Goal: Find contact information: Find contact information

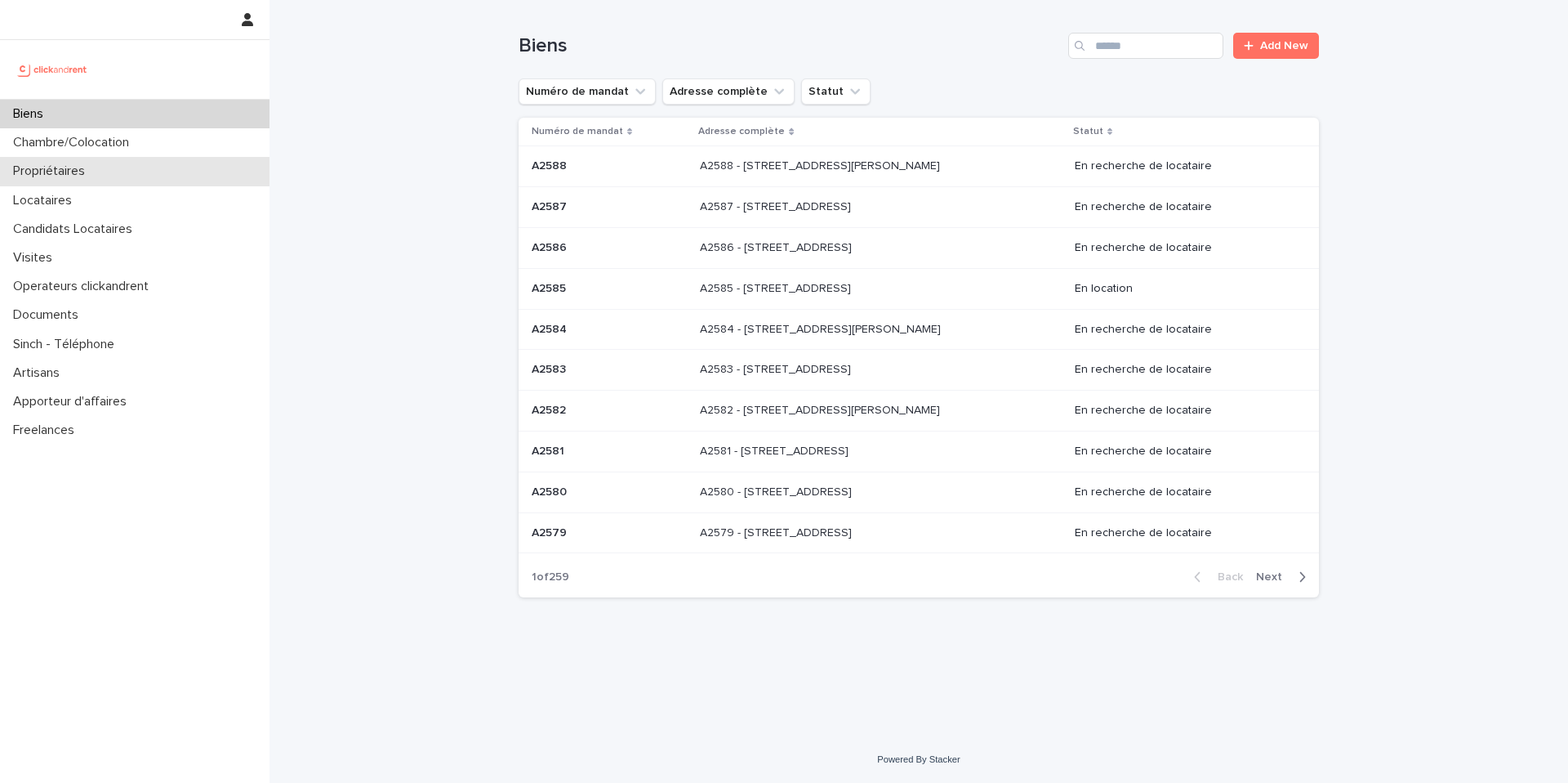
click at [111, 175] on div "Propriétaires" at bounding box center [135, 171] width 270 height 29
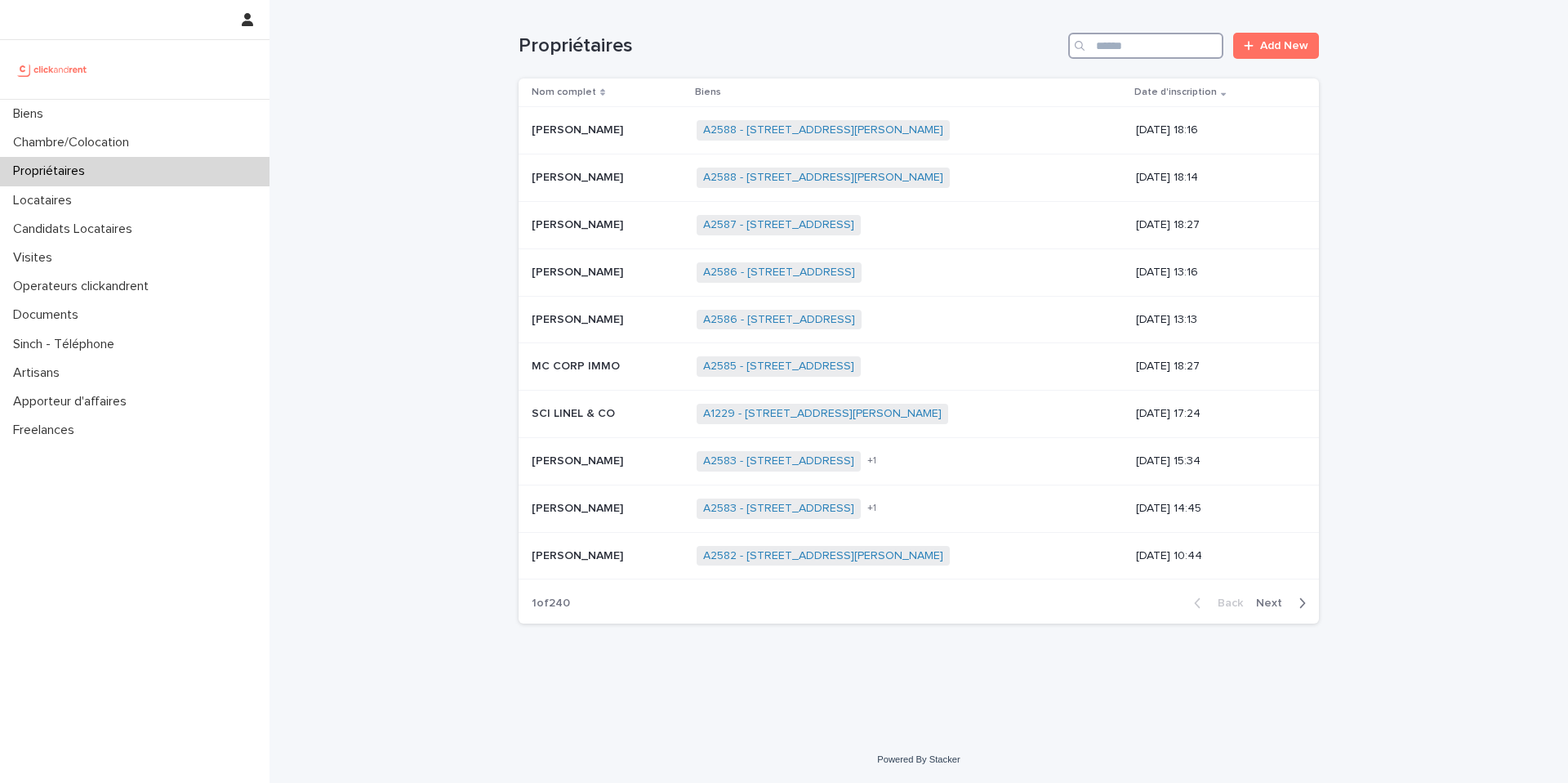
click at [1129, 45] on input "Search" at bounding box center [1144, 45] width 155 height 26
paste input "****"
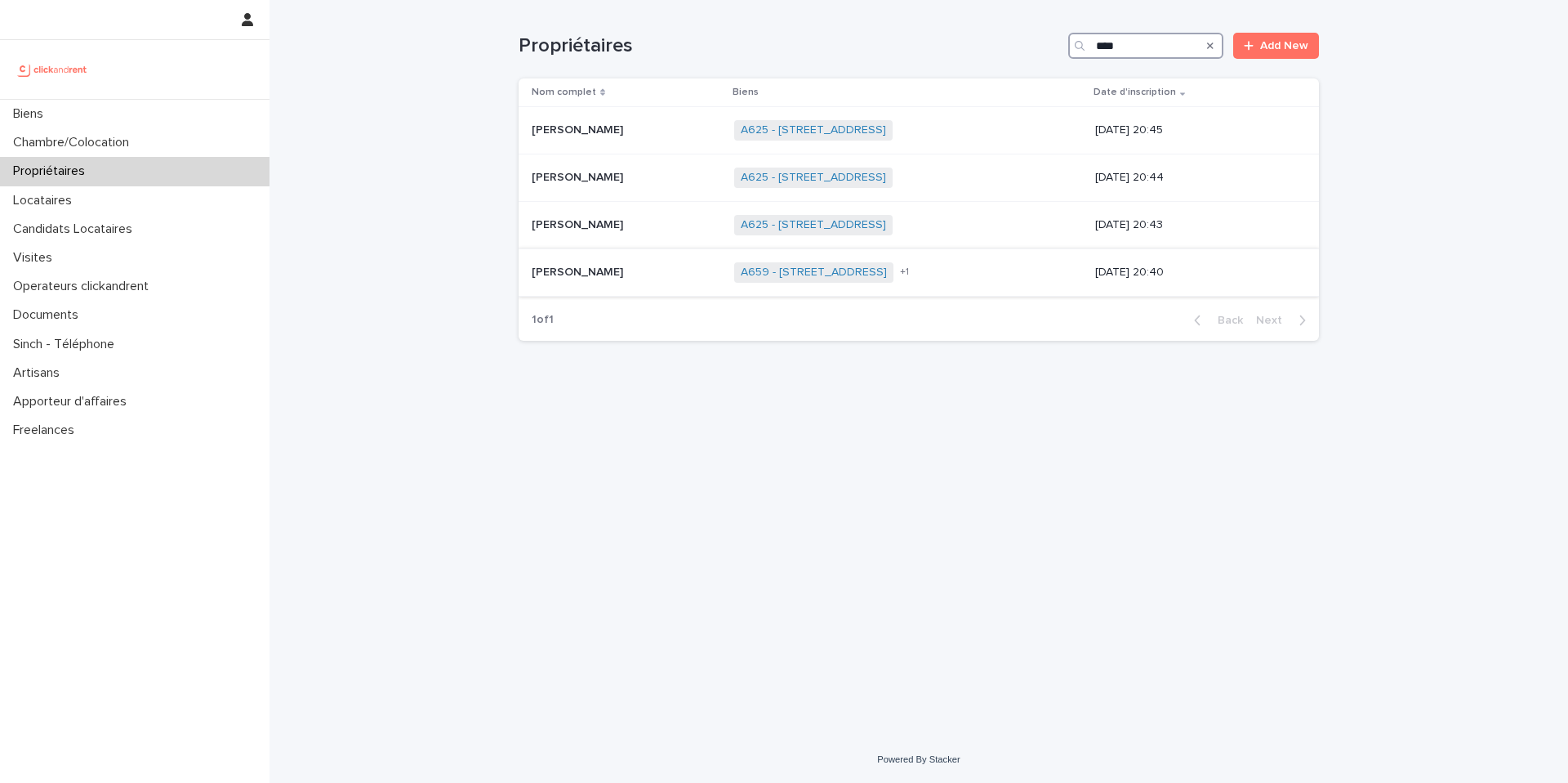
type input "****"
click at [909, 270] on span "+ 1" at bounding box center [904, 272] width 9 height 10
click at [1022, 133] on div "A625 - 16 Résidence du Parc, Massy 91300 + 0" at bounding box center [908, 130] width 347 height 34
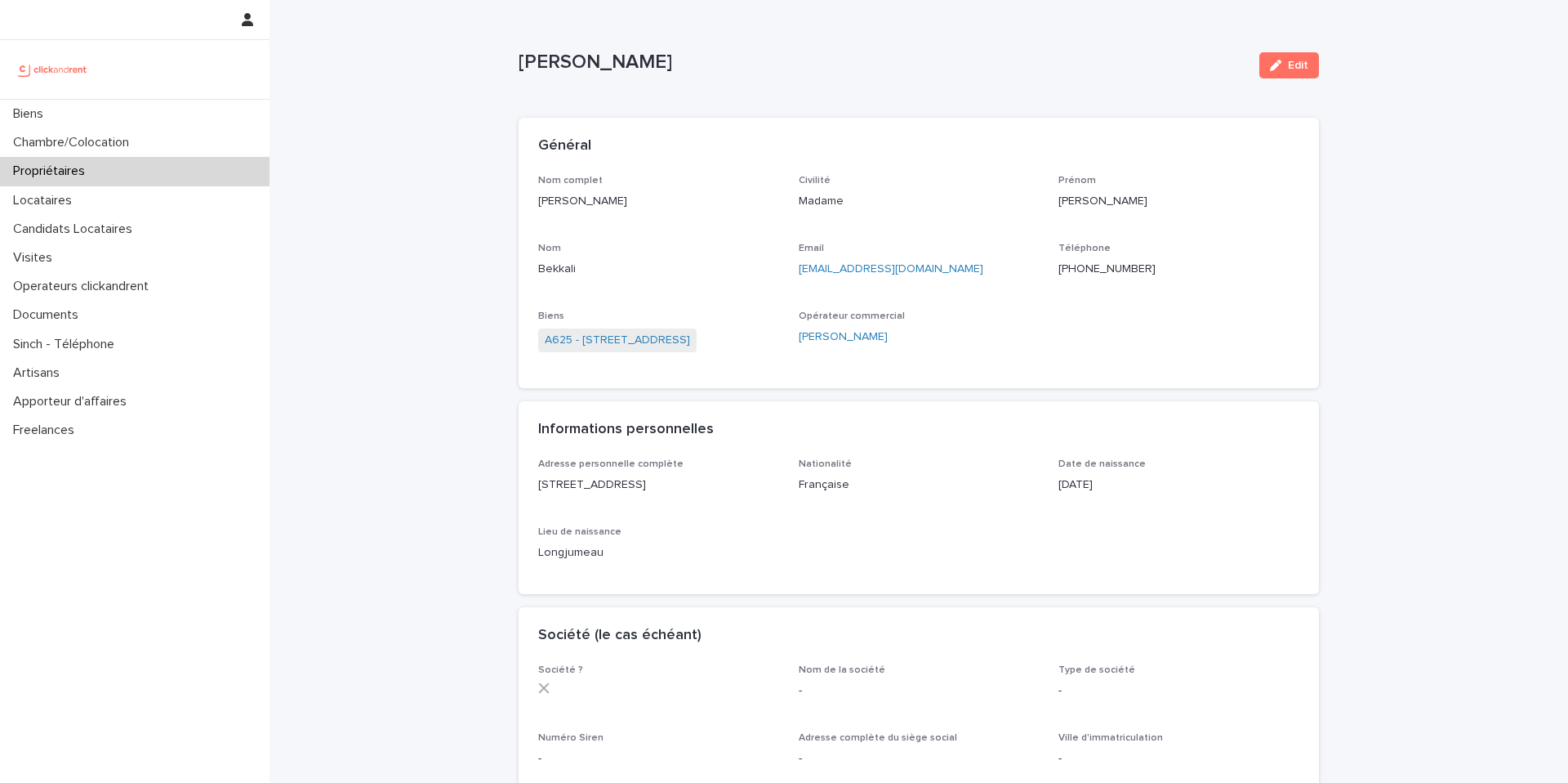
click at [1118, 273] on ringoverc2c-number-84e06f14122c "+33698466033" at bounding box center [1106, 269] width 97 height 12
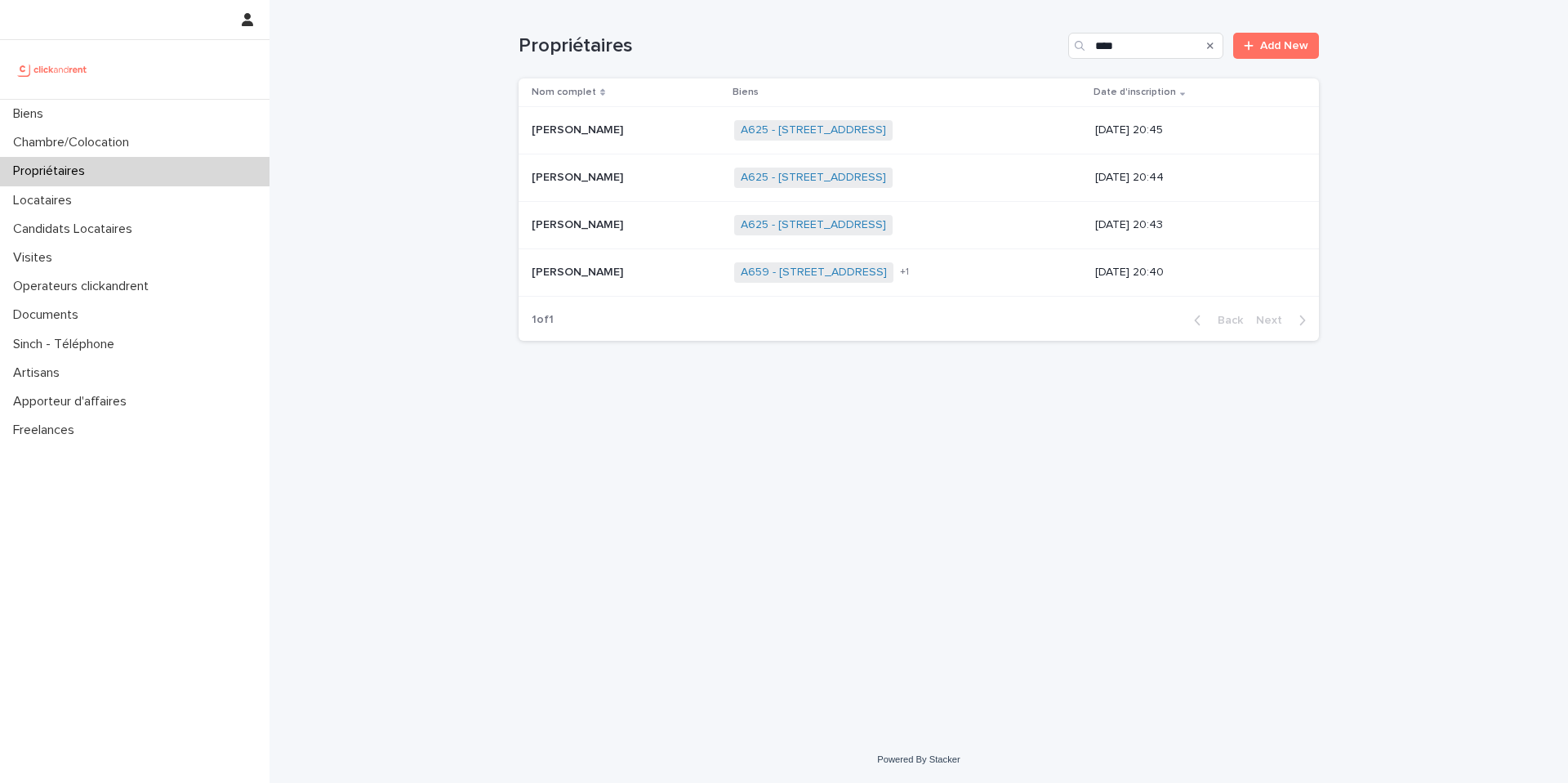
click at [594, 173] on p "Sandra Dubail" at bounding box center [578, 176] width 94 height 17
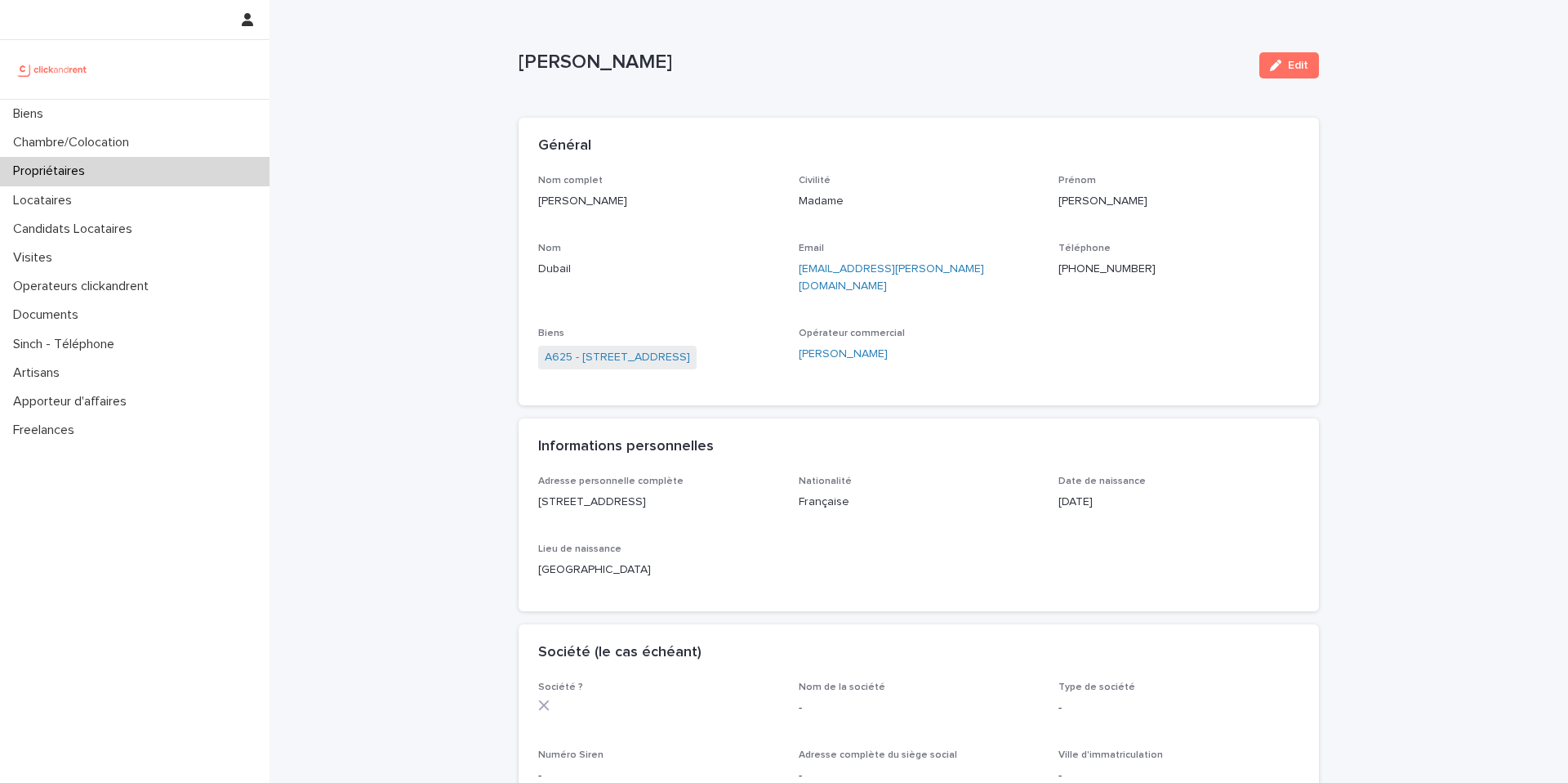
click at [1118, 269] on ringoverc2c-number-84e06f14122c "+33661239847" at bounding box center [1106, 269] width 97 height 12
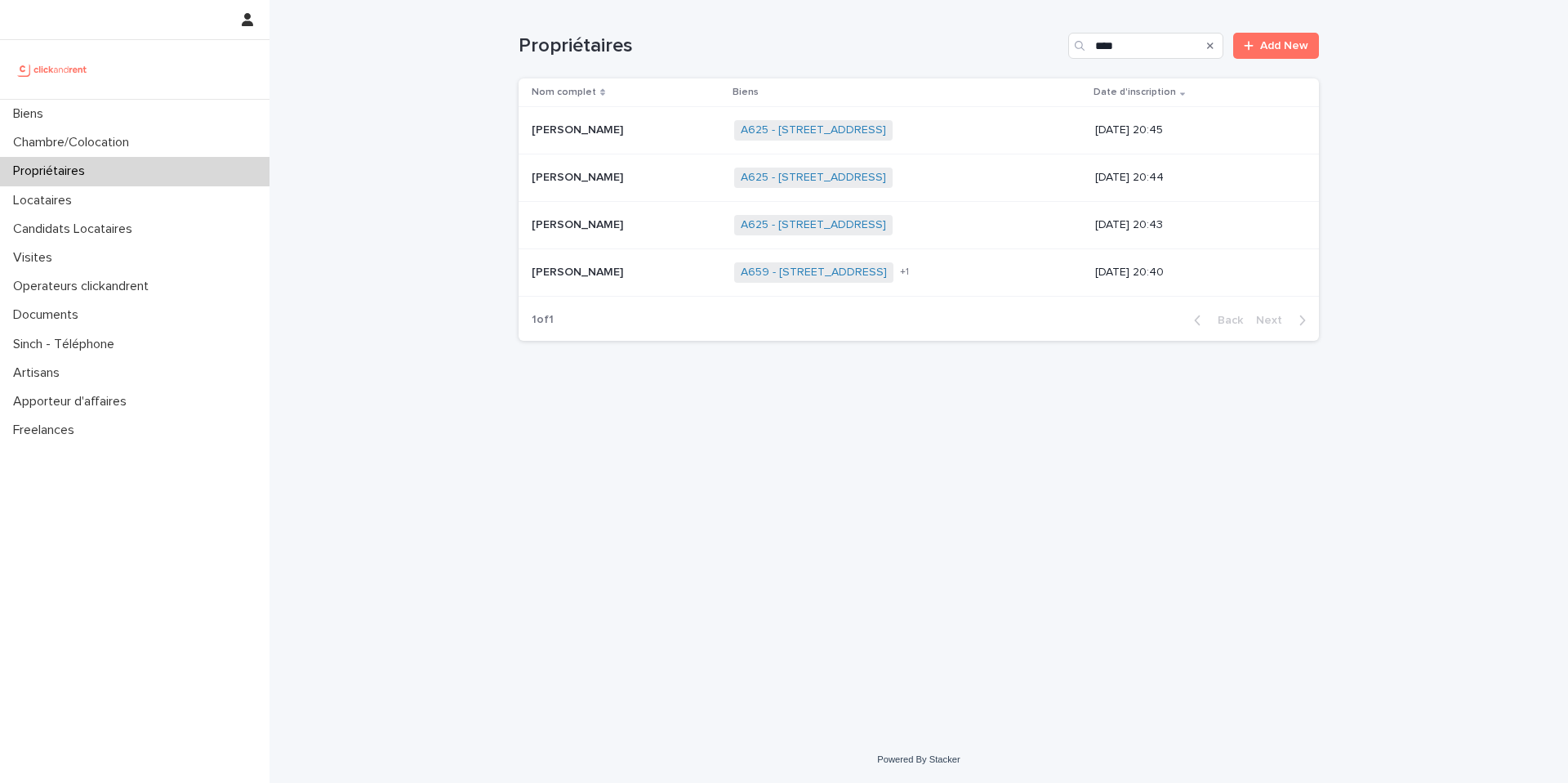
click at [589, 226] on p "[PERSON_NAME]" at bounding box center [578, 223] width 94 height 17
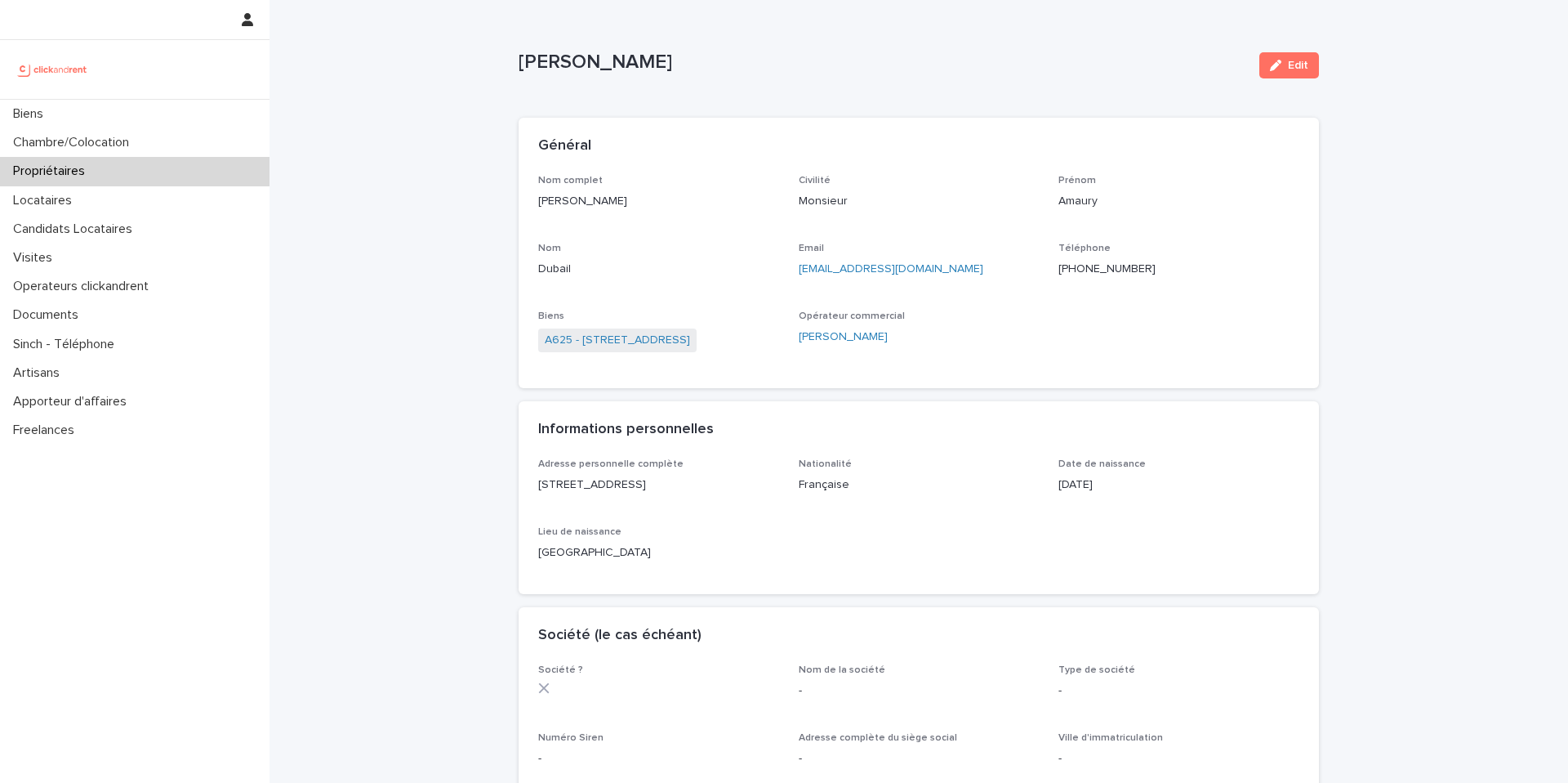
click at [1122, 267] on ringoverc2c-number-84e06f14122c "[PHONE_NUMBER]" at bounding box center [1106, 269] width 97 height 12
drag, startPoint x: 651, startPoint y: 64, endPoint x: 520, endPoint y: 63, distance: 131.0
click at [520, 63] on p "[PERSON_NAME]" at bounding box center [883, 63] width 728 height 24
copy p "[PERSON_NAME]"
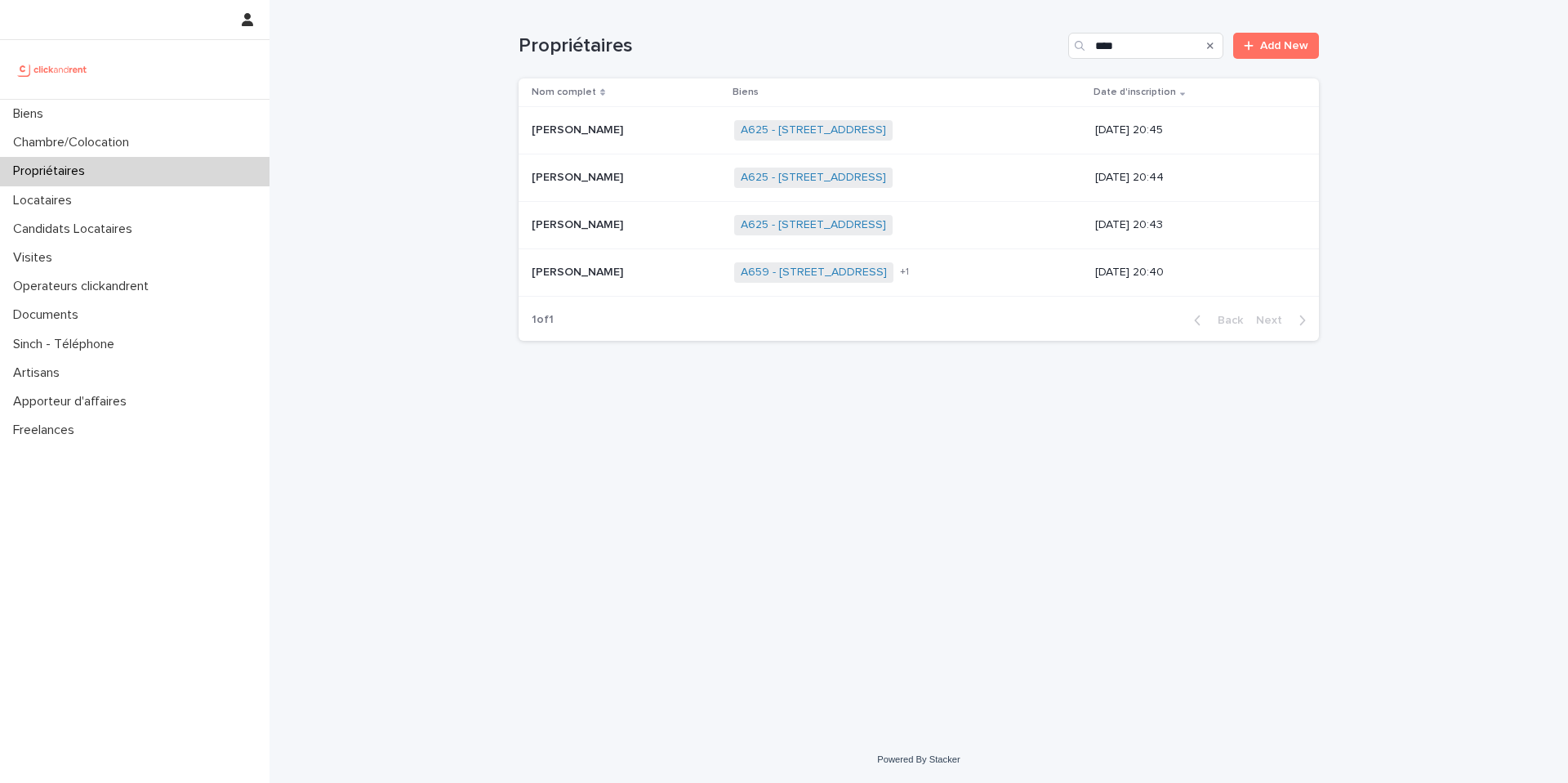
click at [621, 274] on p "Rodrigue Naucelles" at bounding box center [578, 271] width 94 height 17
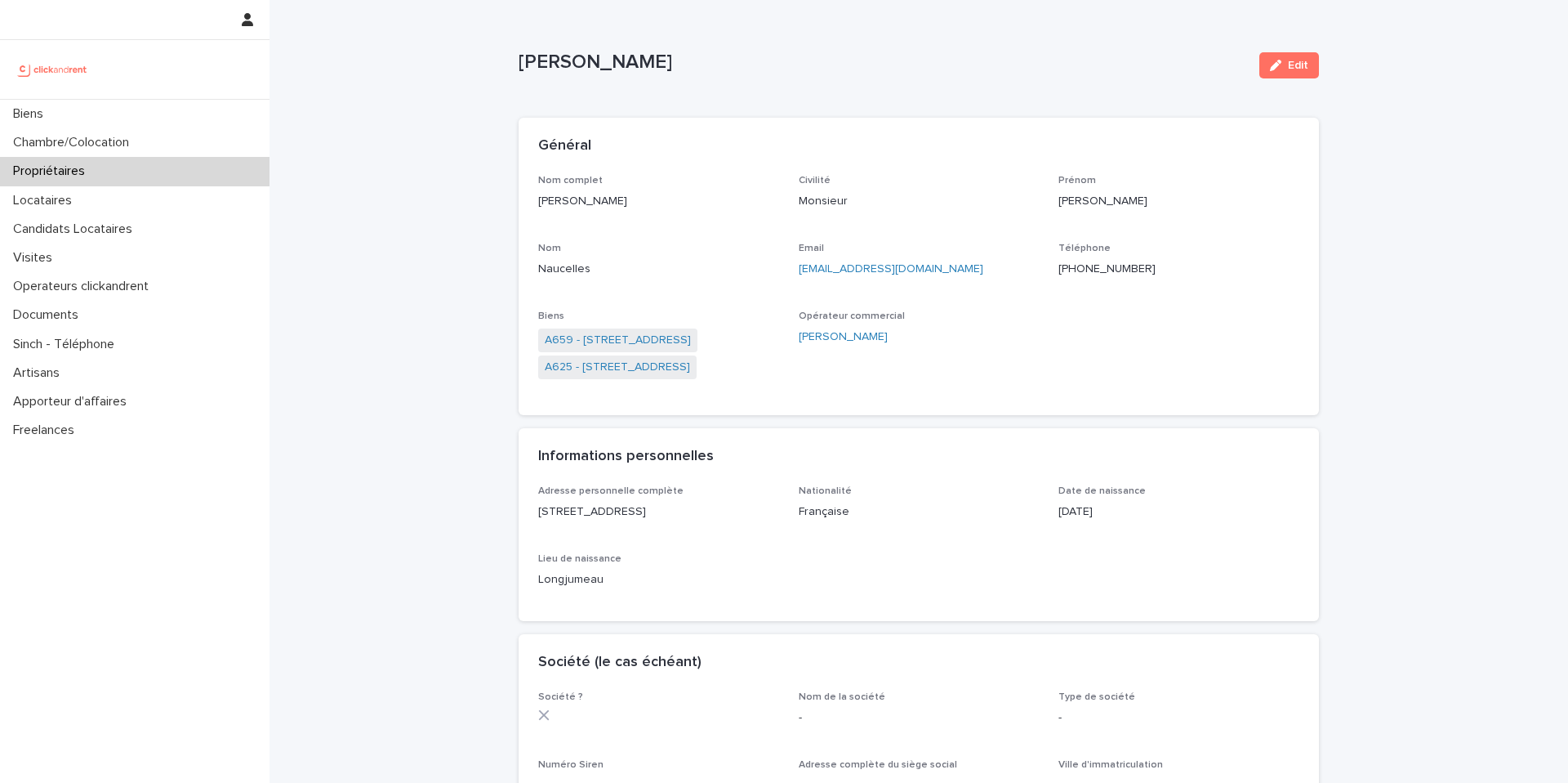
click at [1130, 271] on ringoverc2c-number-84e06f14122c "+33660834161" at bounding box center [1106, 269] width 97 height 12
drag, startPoint x: 689, startPoint y: 62, endPoint x: 523, endPoint y: 58, distance: 166.0
click at [523, 58] on p "Rodrigue Naucelles" at bounding box center [883, 63] width 728 height 24
copy p "Rodrigue Naucelles"
click at [116, 232] on p "Candidats Locataires" at bounding box center [76, 229] width 139 height 15
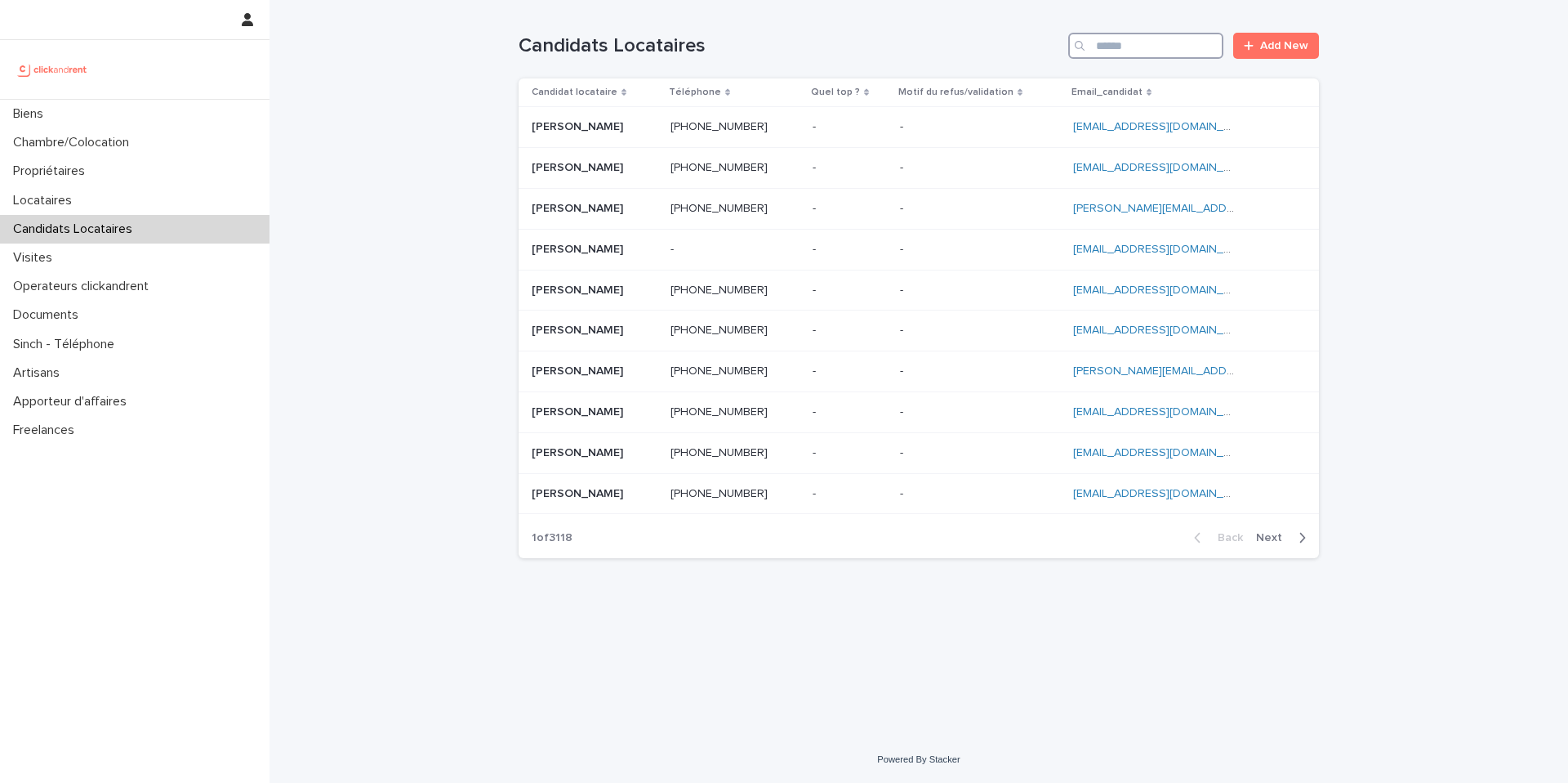
click at [1138, 46] on input "Search" at bounding box center [1144, 45] width 155 height 26
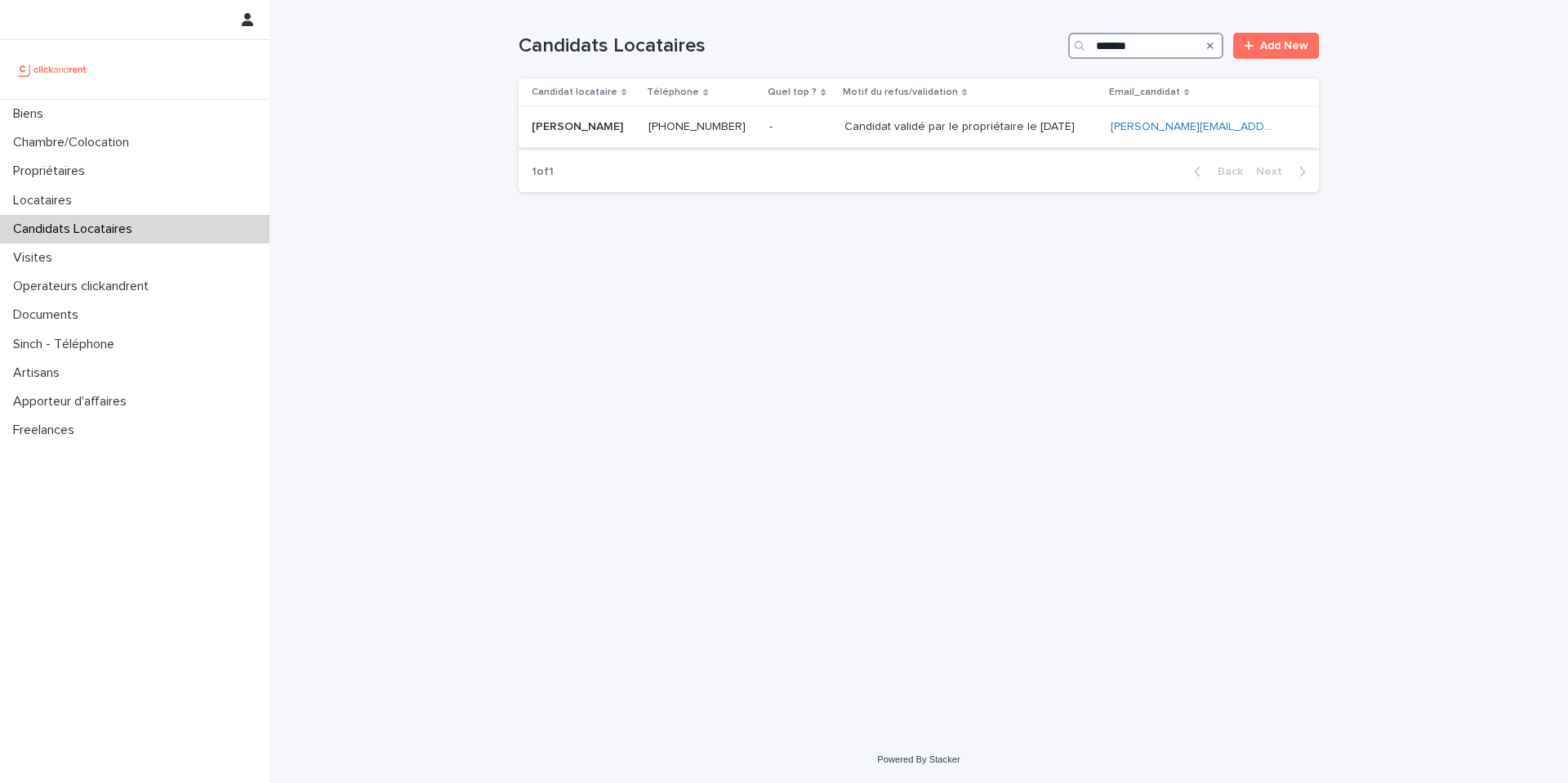
type input "*******"
click at [701, 125] on ringoverc2c-number-84e06f14122c "+33619201299" at bounding box center [696, 127] width 97 height 12
click at [803, 137] on div "- -" at bounding box center [800, 127] width 62 height 27
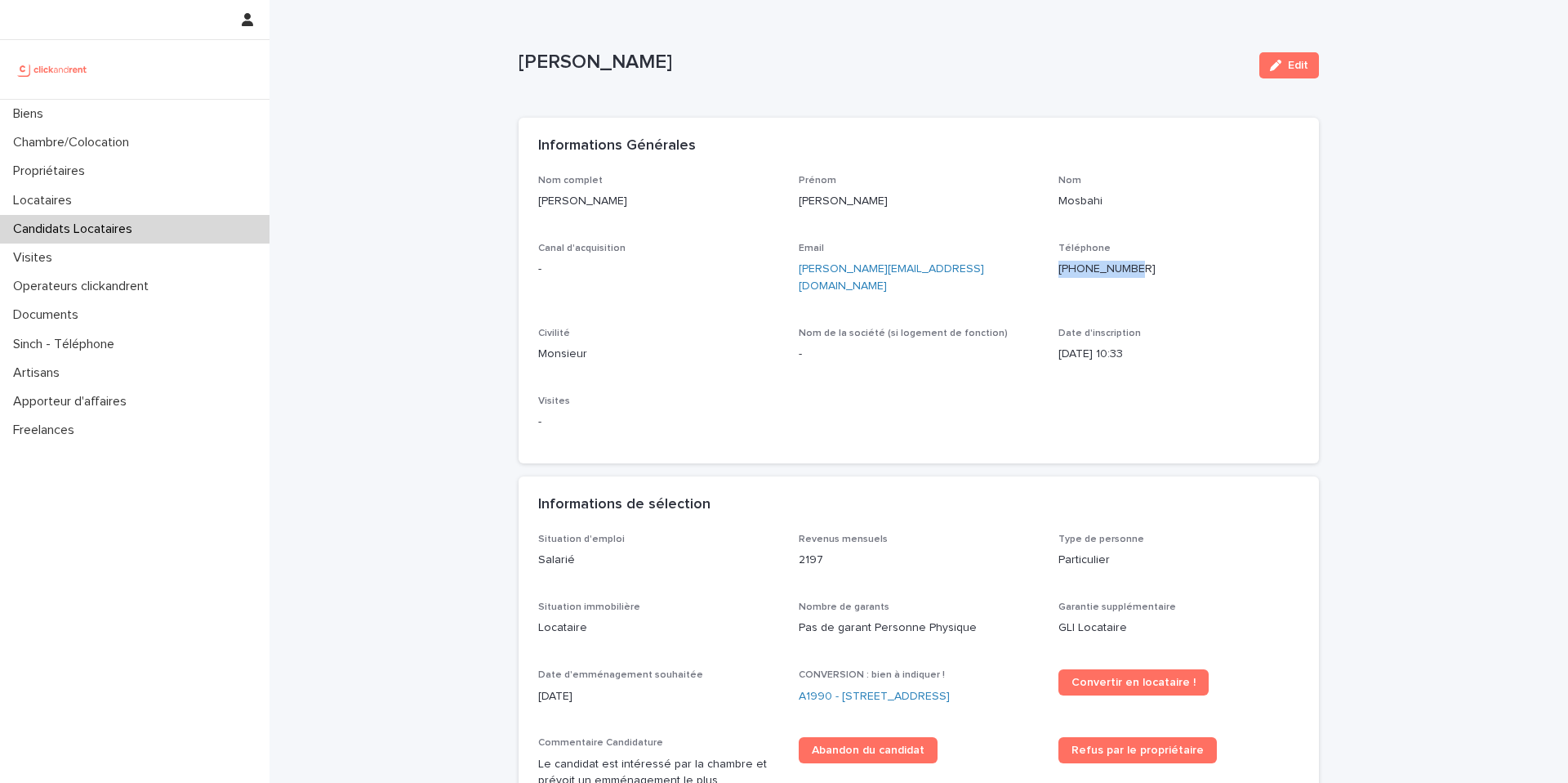
drag, startPoint x: 1145, startPoint y: 271, endPoint x: 1074, endPoint y: 270, distance: 71.0
click at [1074, 270] on p "+33619201299" at bounding box center [1178, 270] width 241 height 17
copy ringoverc2c-number-84e06f14122c "+33619201299"
click at [77, 184] on div "Propriétaires" at bounding box center [135, 171] width 270 height 29
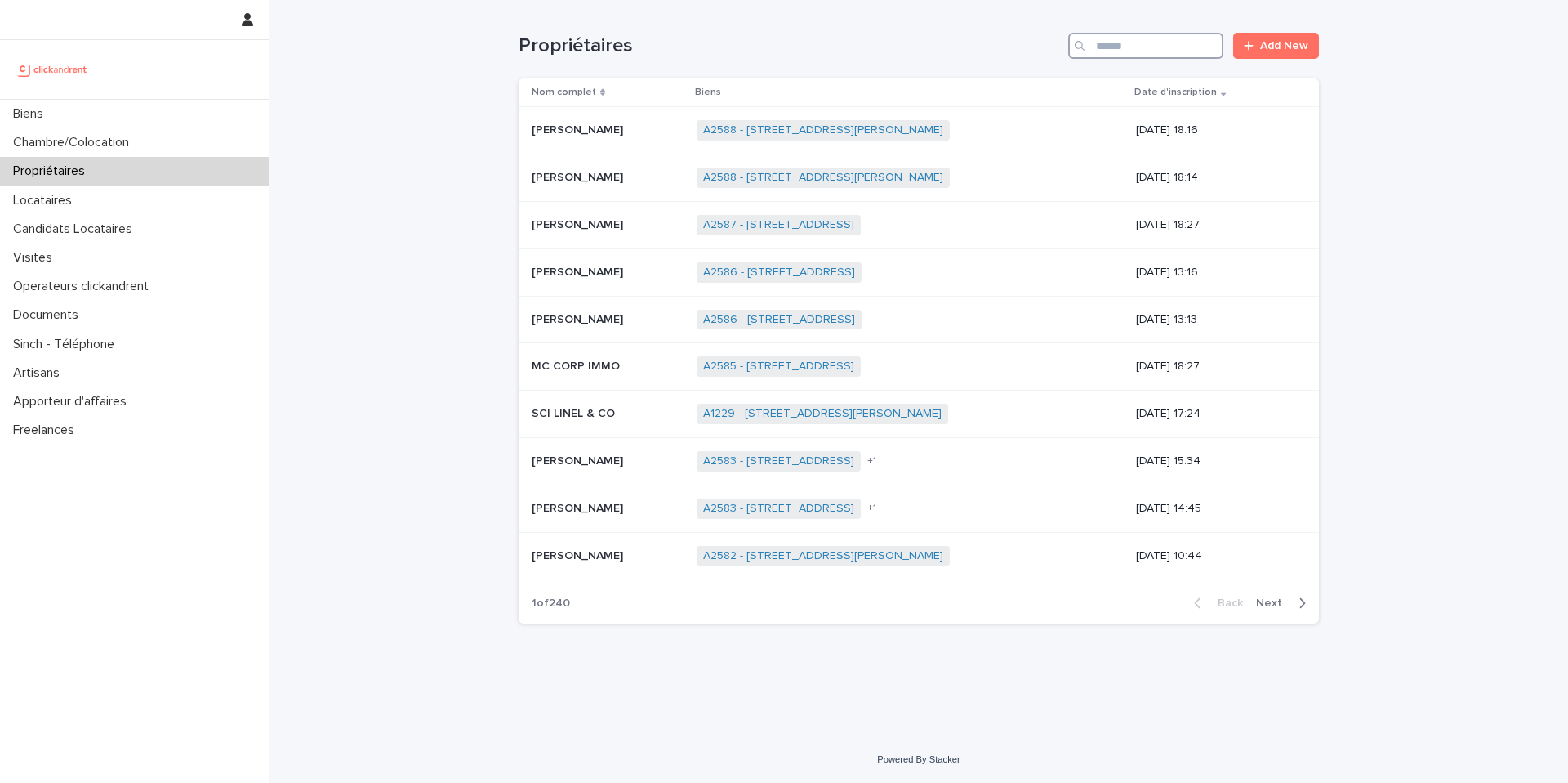
click at [1162, 45] on input "Search" at bounding box center [1144, 45] width 155 height 26
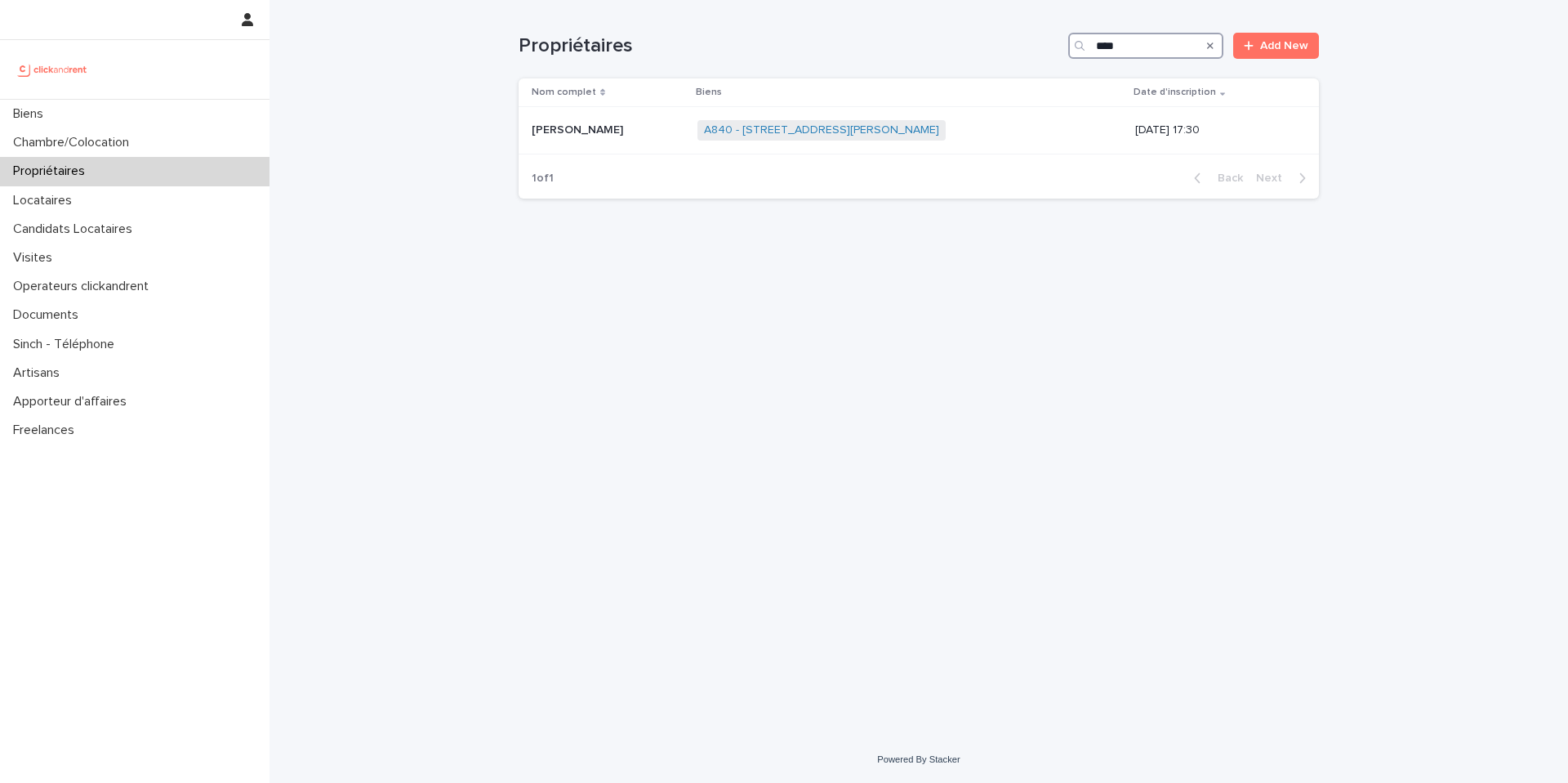
drag, startPoint x: 1138, startPoint y: 46, endPoint x: 1057, endPoint y: 46, distance: 81.0
click at [1057, 46] on div "Propriétaires **** Add New" at bounding box center [918, 45] width 800 height 26
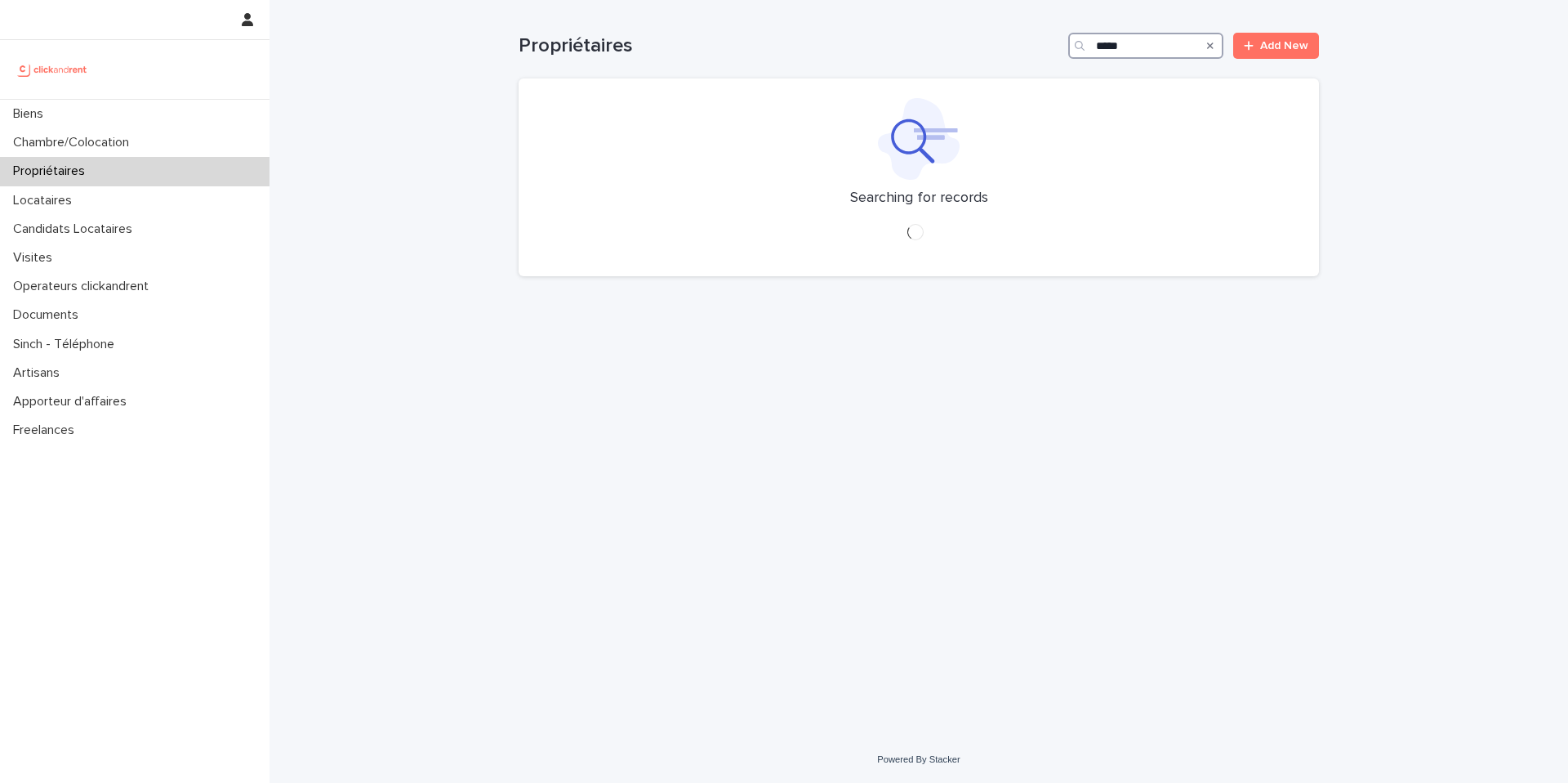
type input "****"
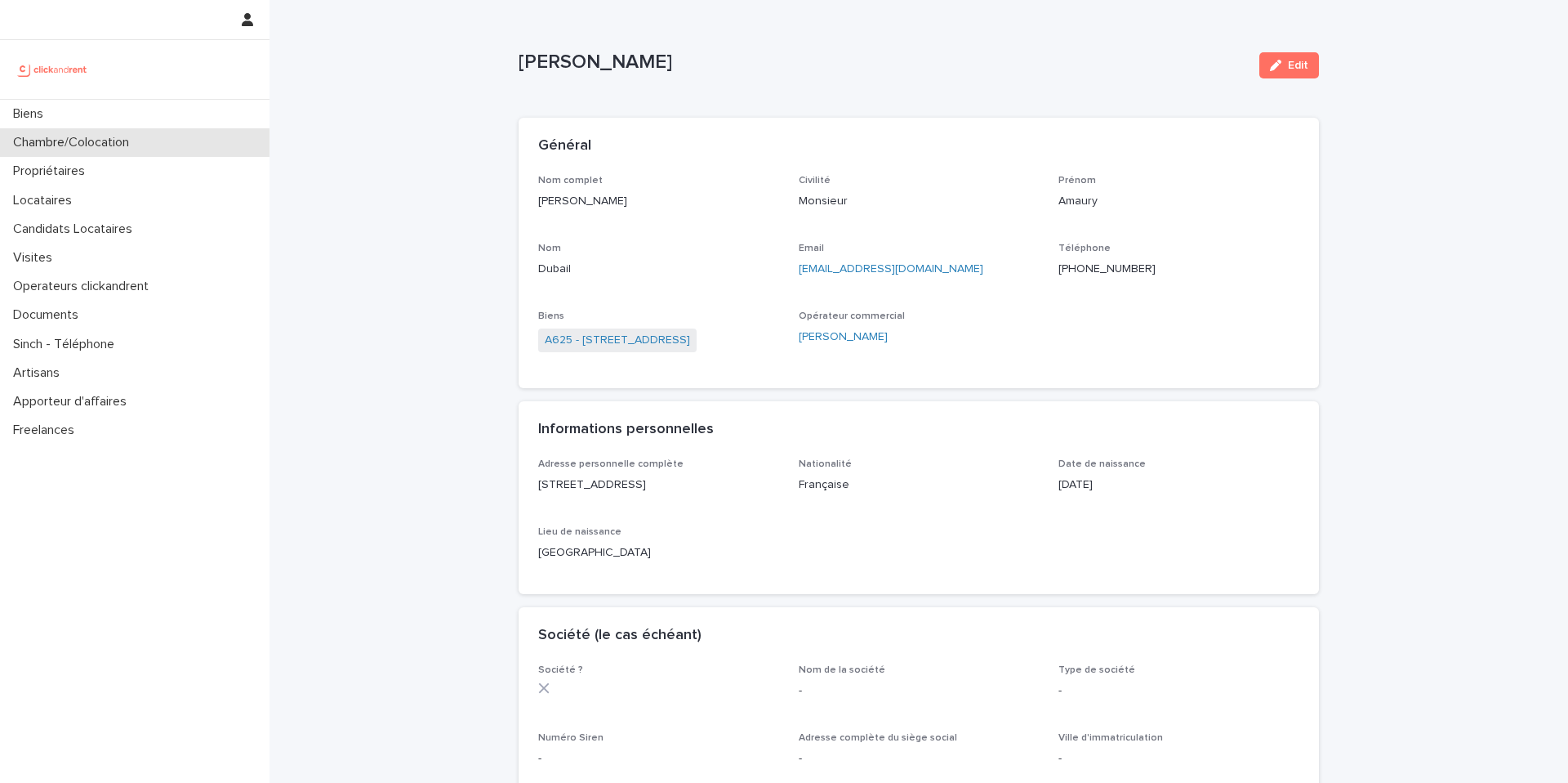
click at [200, 153] on div "Chambre/Colocation" at bounding box center [135, 143] width 270 height 29
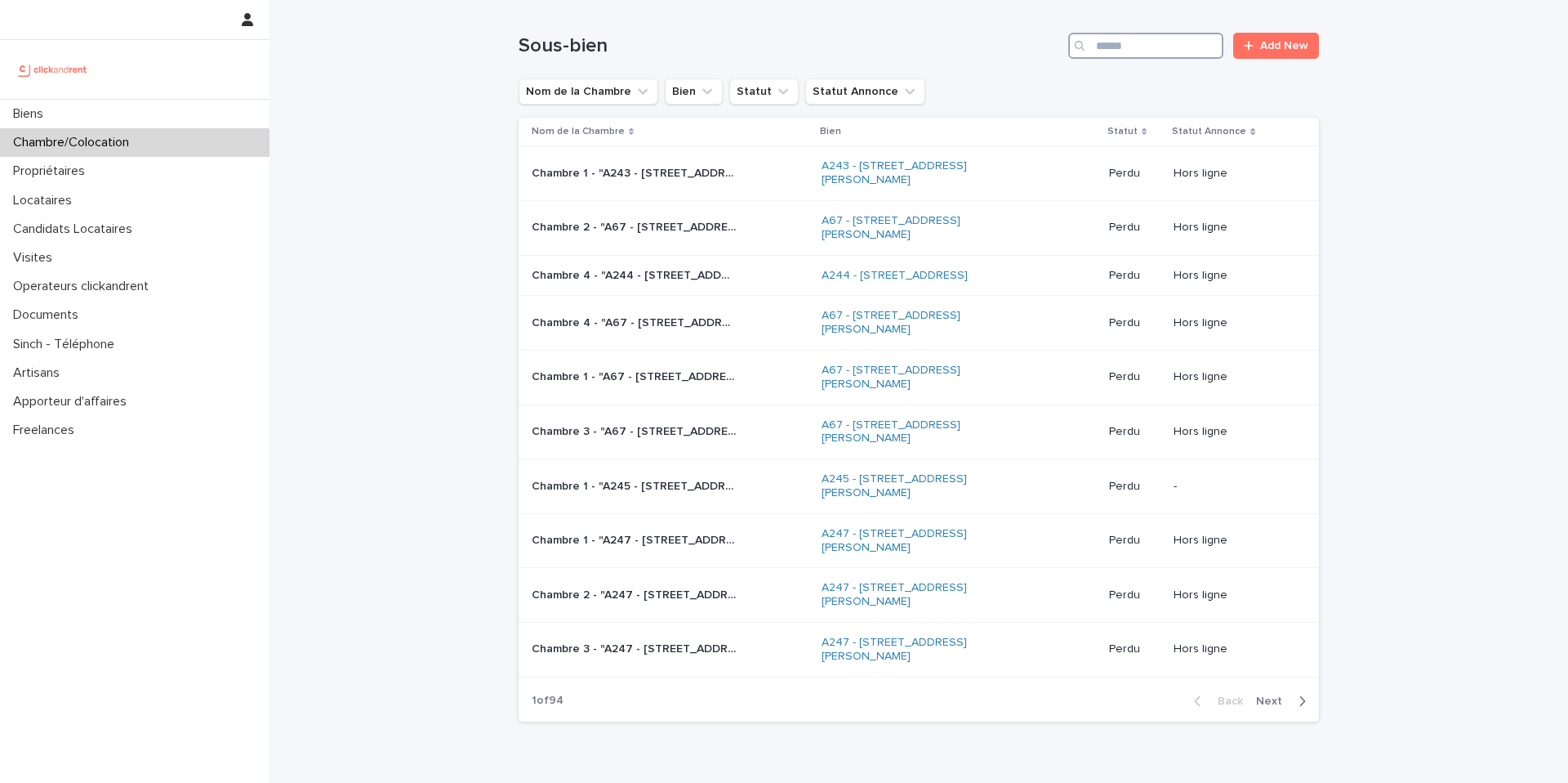
click at [1181, 53] on input "Search" at bounding box center [1144, 45] width 155 height 26
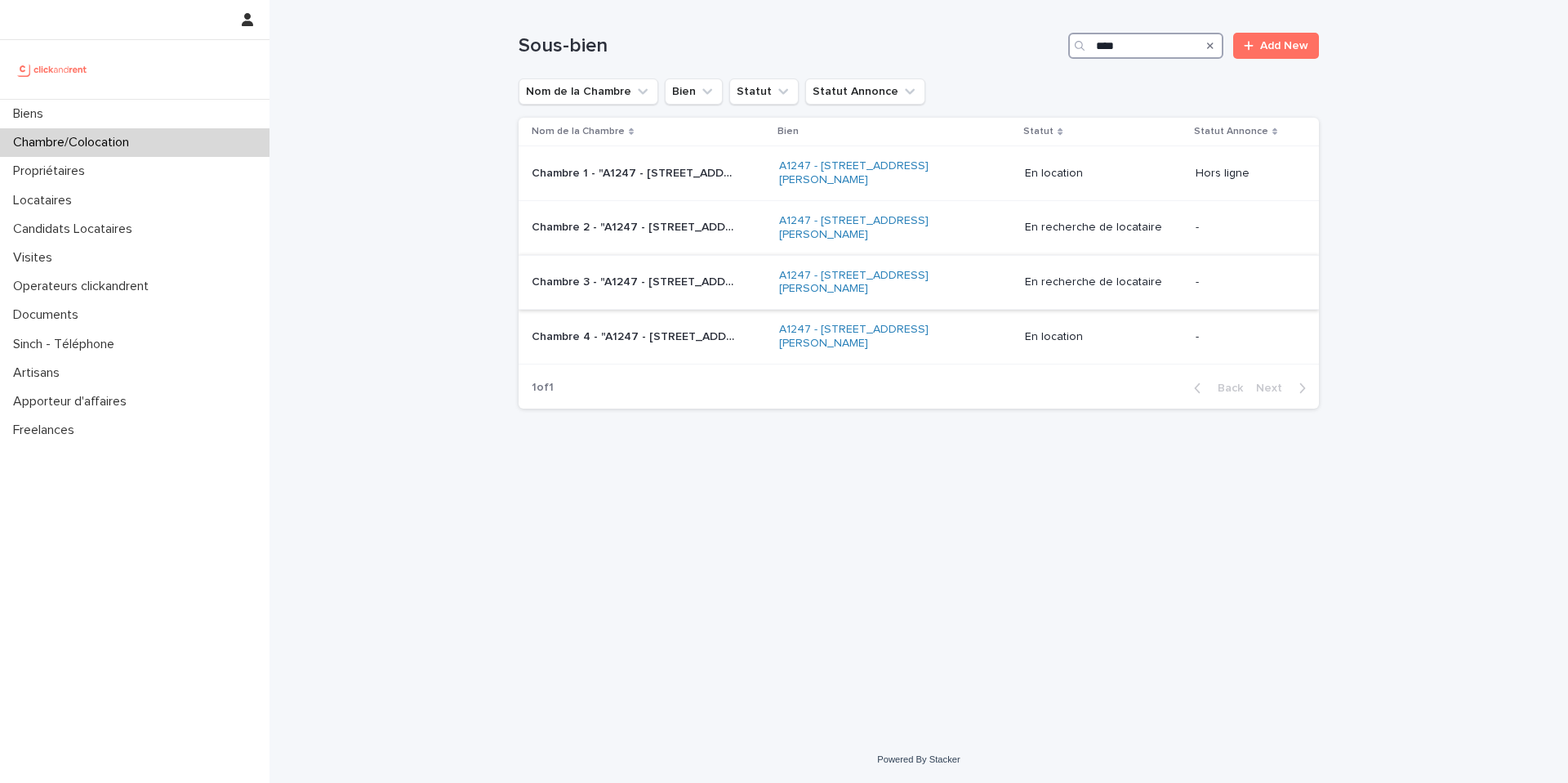
type input "****"
click at [681, 283] on p "Chambre 3 - "A1247 - [STREET_ADDRESS][PERSON_NAME]"" at bounding box center [634, 280] width 207 height 17
